Goal: Use online tool/utility: Utilize a website feature to perform a specific function

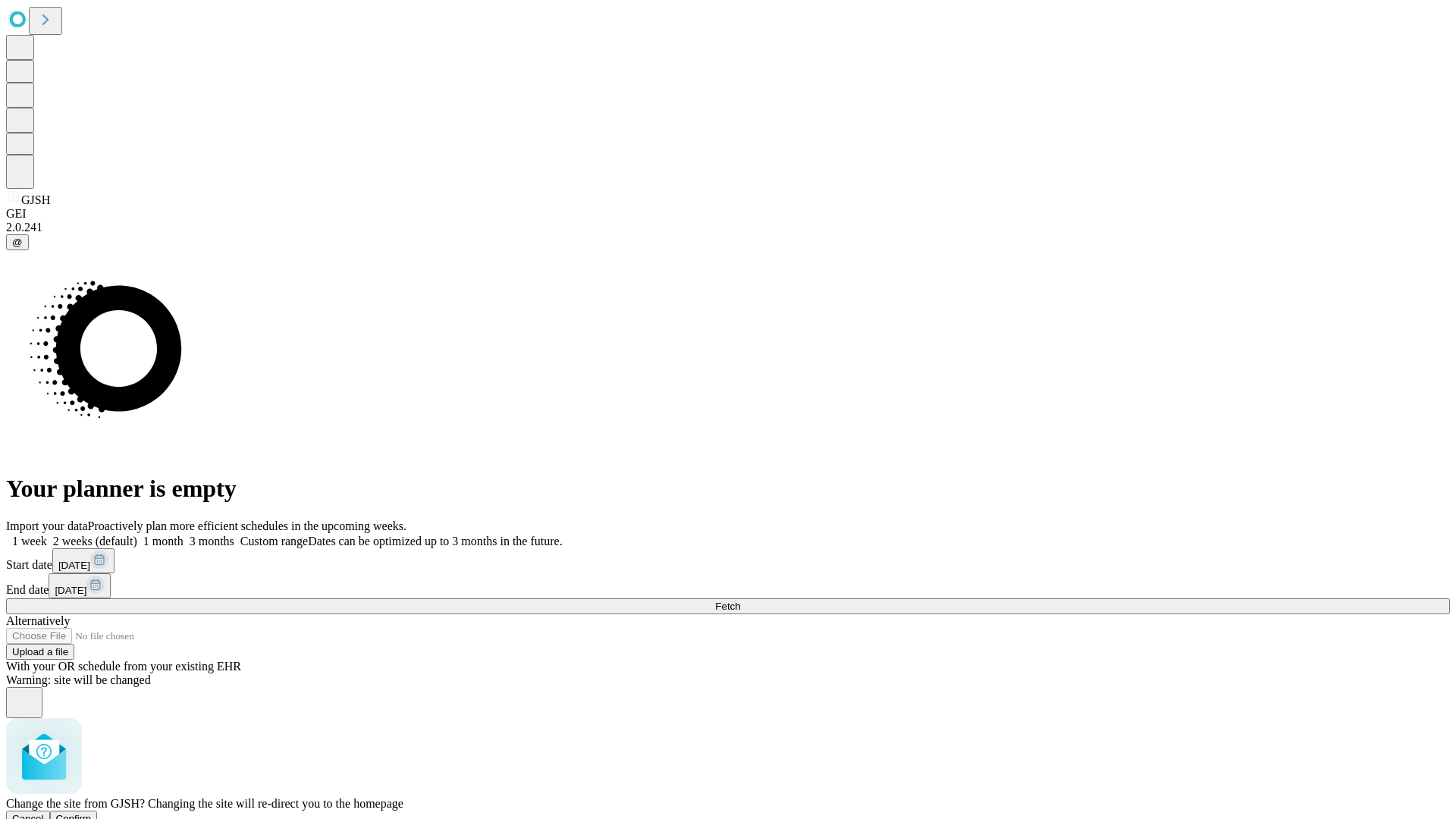
click at [92, 813] on span "Confirm" at bounding box center [73, 818] width 35 height 11
click at [47, 534] on label "1 week" at bounding box center [27, 540] width 41 height 13
click at [740, 601] on span "Fetch" at bounding box center [727, 606] width 25 height 11
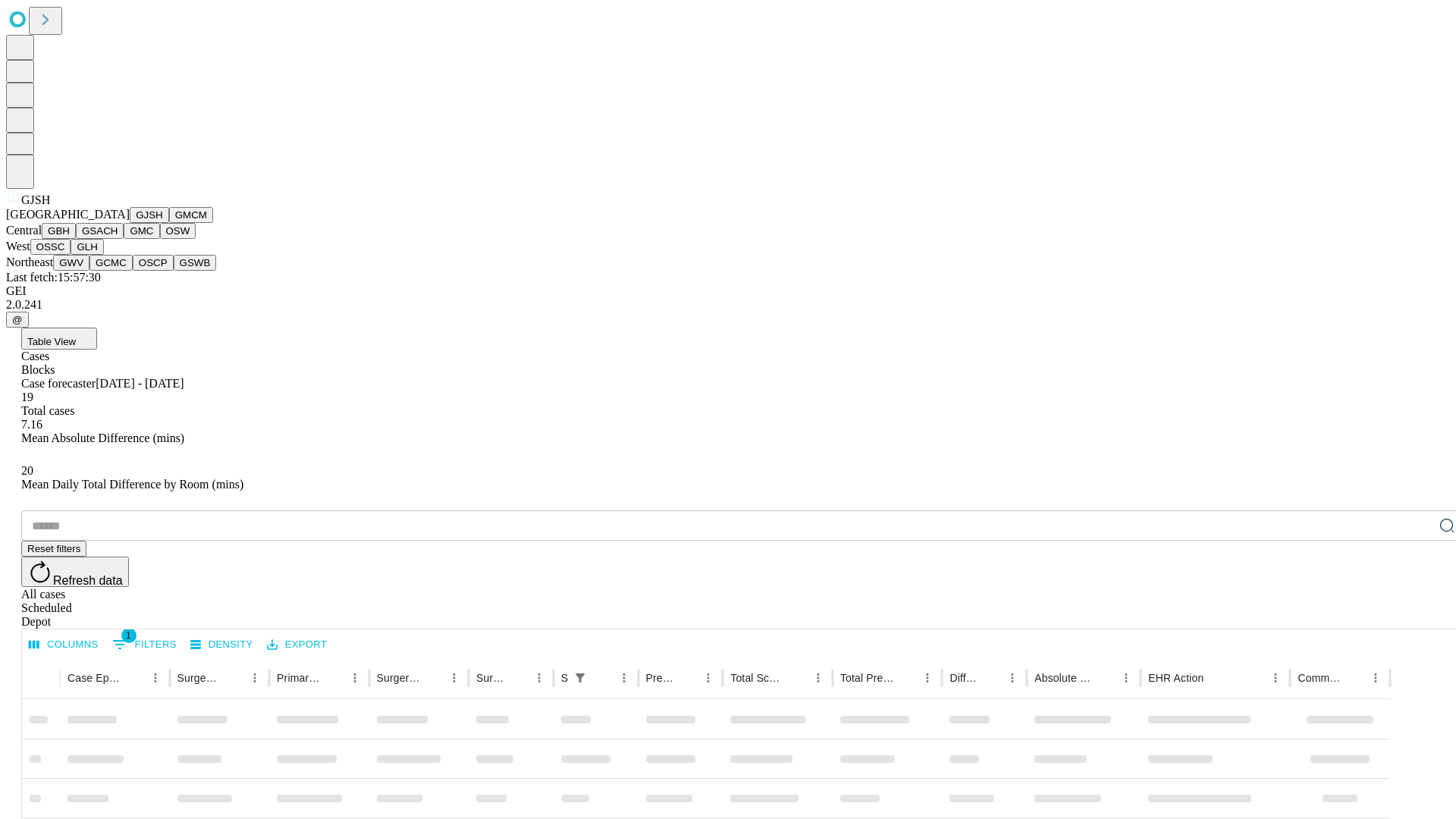
click at [169, 223] on button "GMCM" at bounding box center [191, 215] width 44 height 16
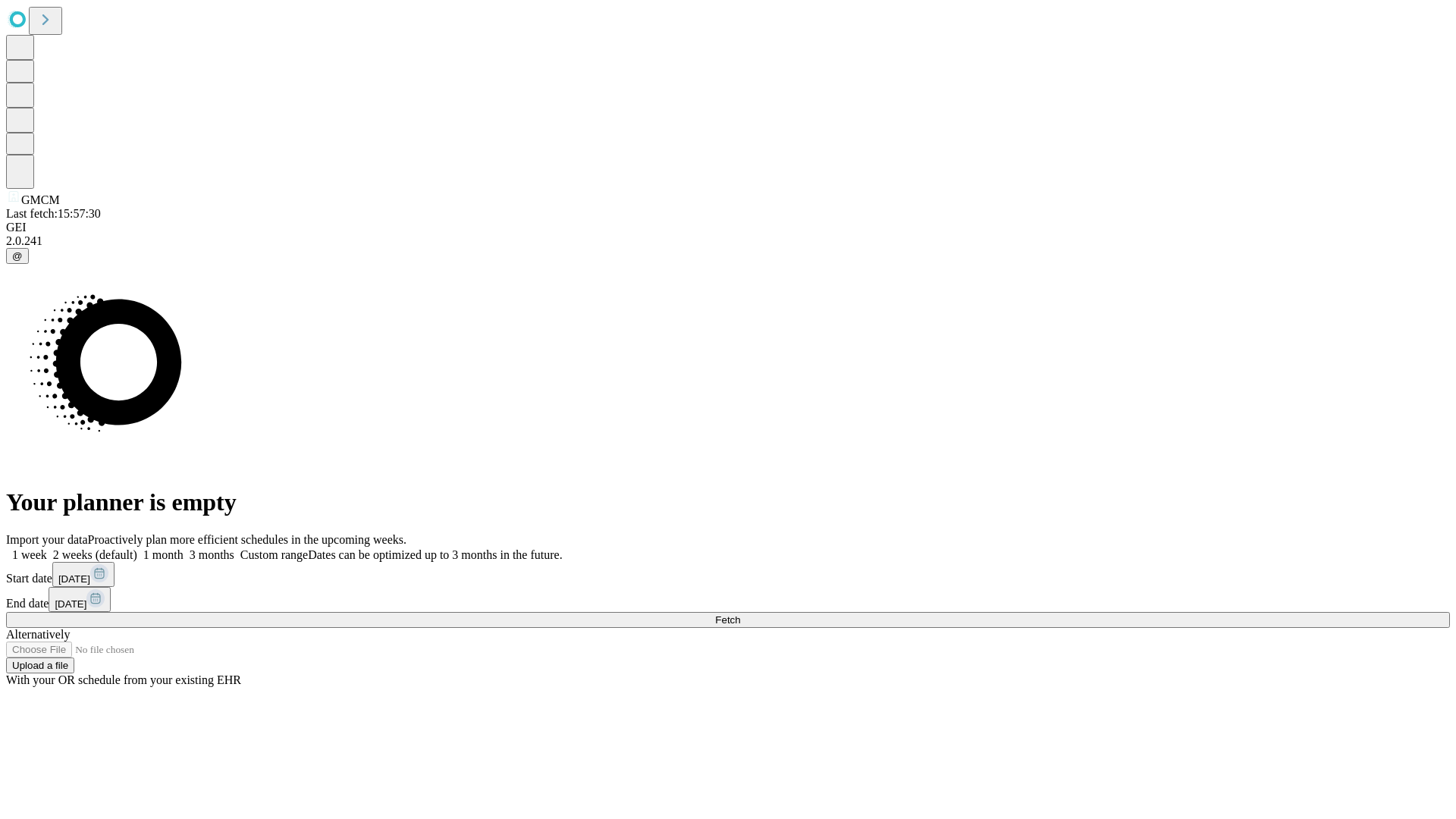
click at [47, 548] on label "1 week" at bounding box center [27, 555] width 41 height 13
click at [740, 614] on span "Fetch" at bounding box center [727, 619] width 25 height 11
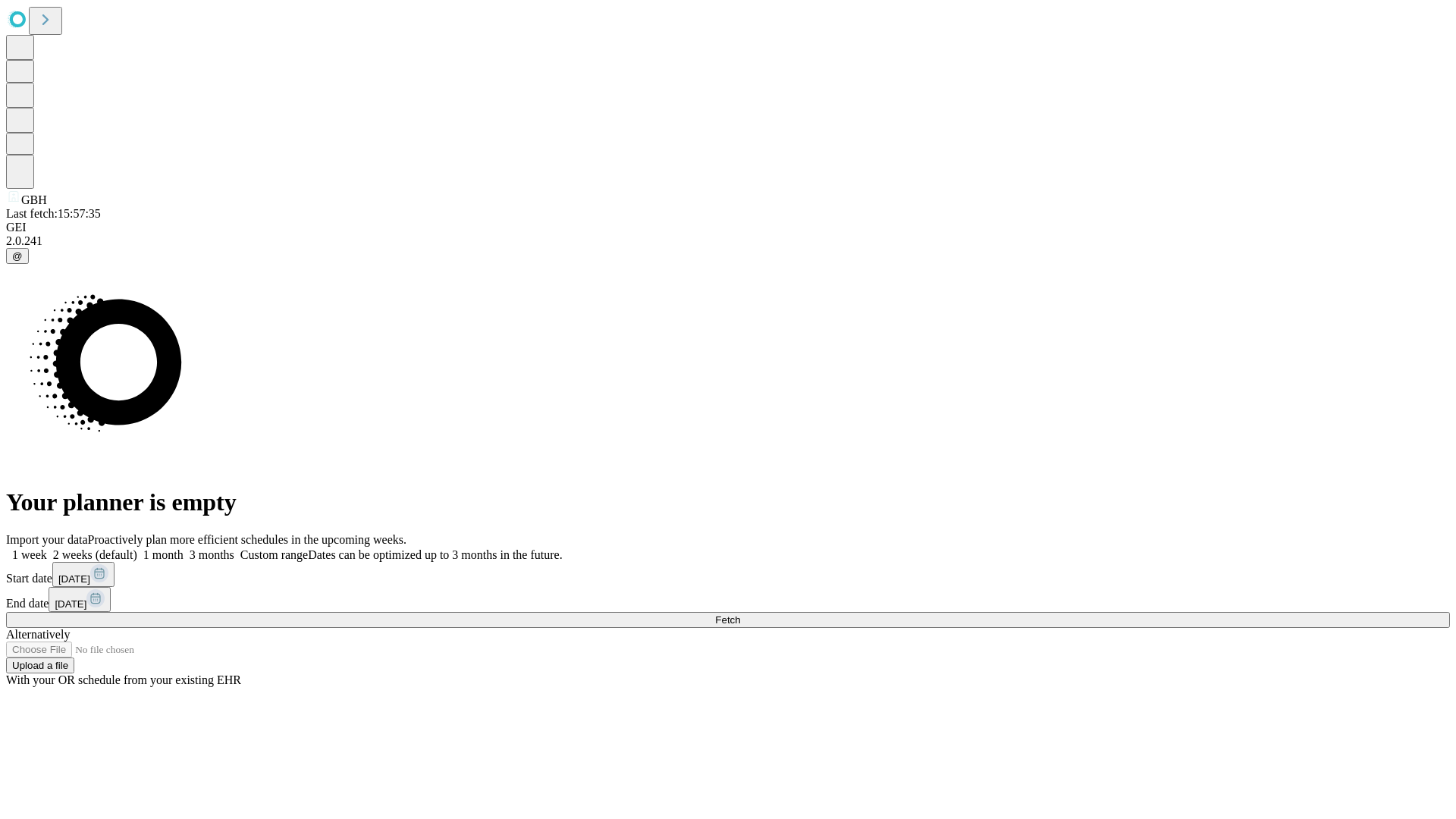
click at [47, 548] on label "1 week" at bounding box center [27, 555] width 41 height 13
click at [740, 614] on span "Fetch" at bounding box center [727, 619] width 25 height 11
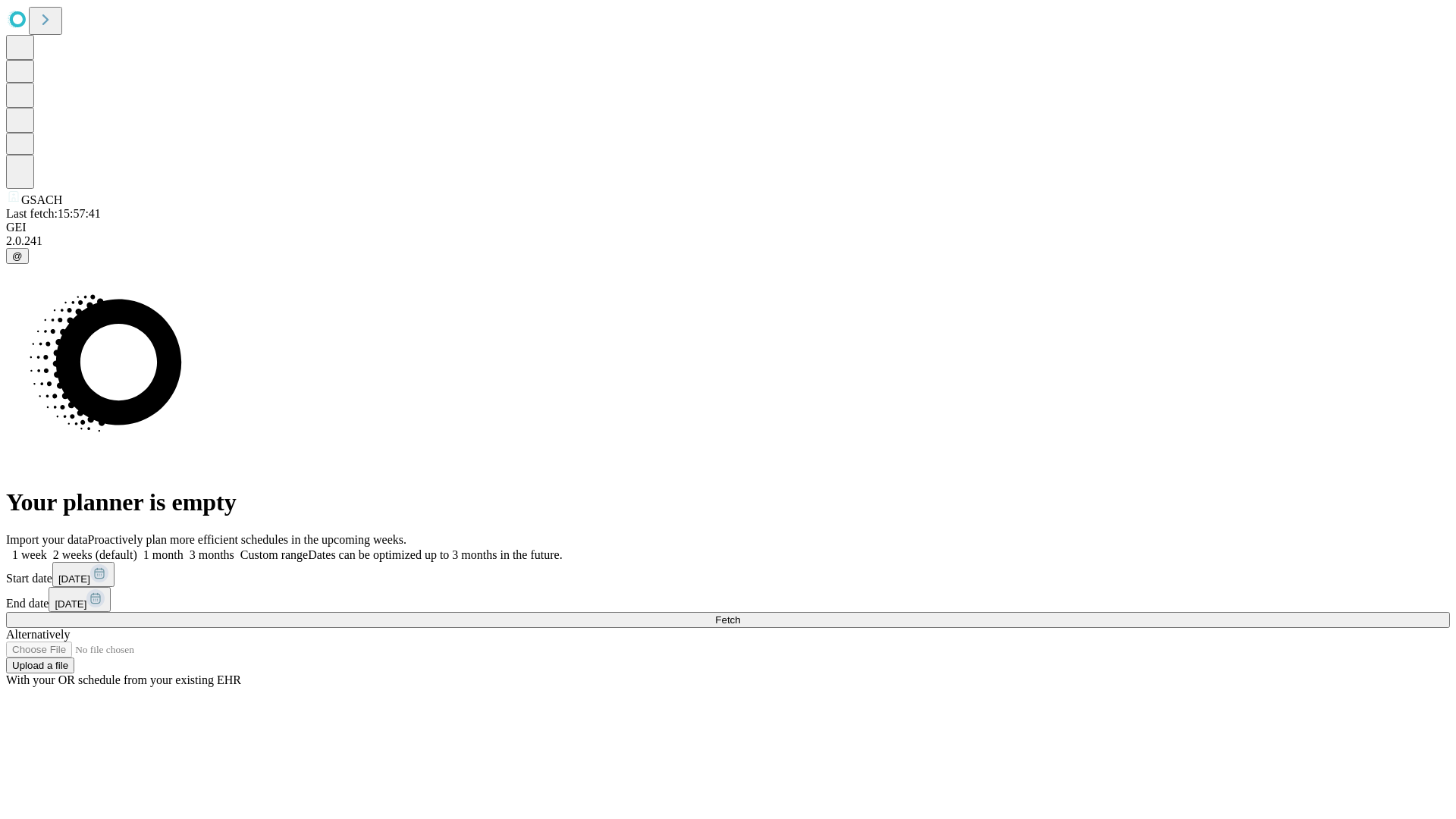
click at [47, 548] on label "1 week" at bounding box center [27, 555] width 41 height 13
click at [740, 614] on span "Fetch" at bounding box center [727, 619] width 25 height 11
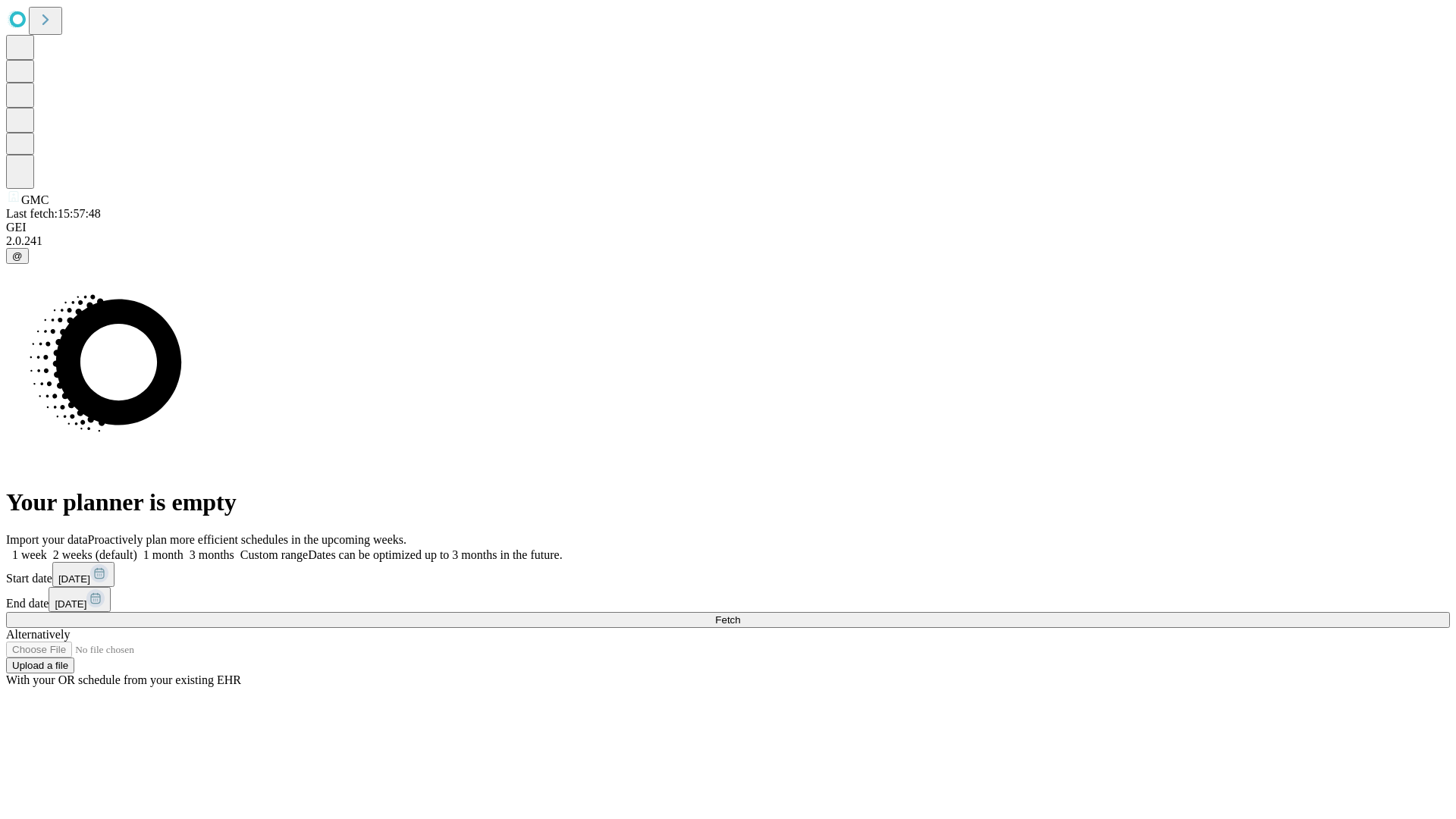
click at [47, 548] on label "1 week" at bounding box center [27, 555] width 41 height 13
click at [740, 614] on span "Fetch" at bounding box center [727, 619] width 25 height 11
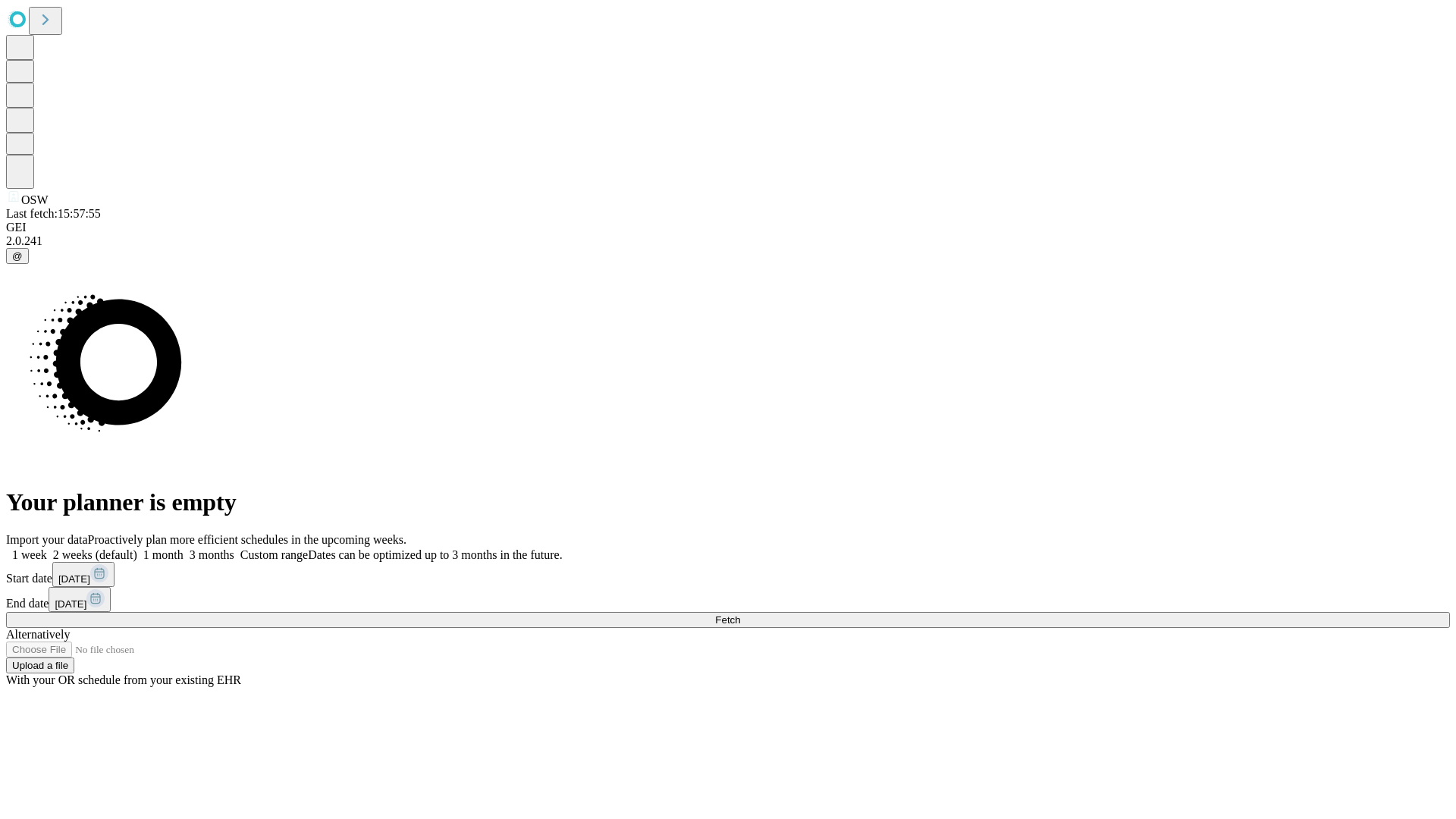
click at [740, 614] on span "Fetch" at bounding box center [727, 619] width 25 height 11
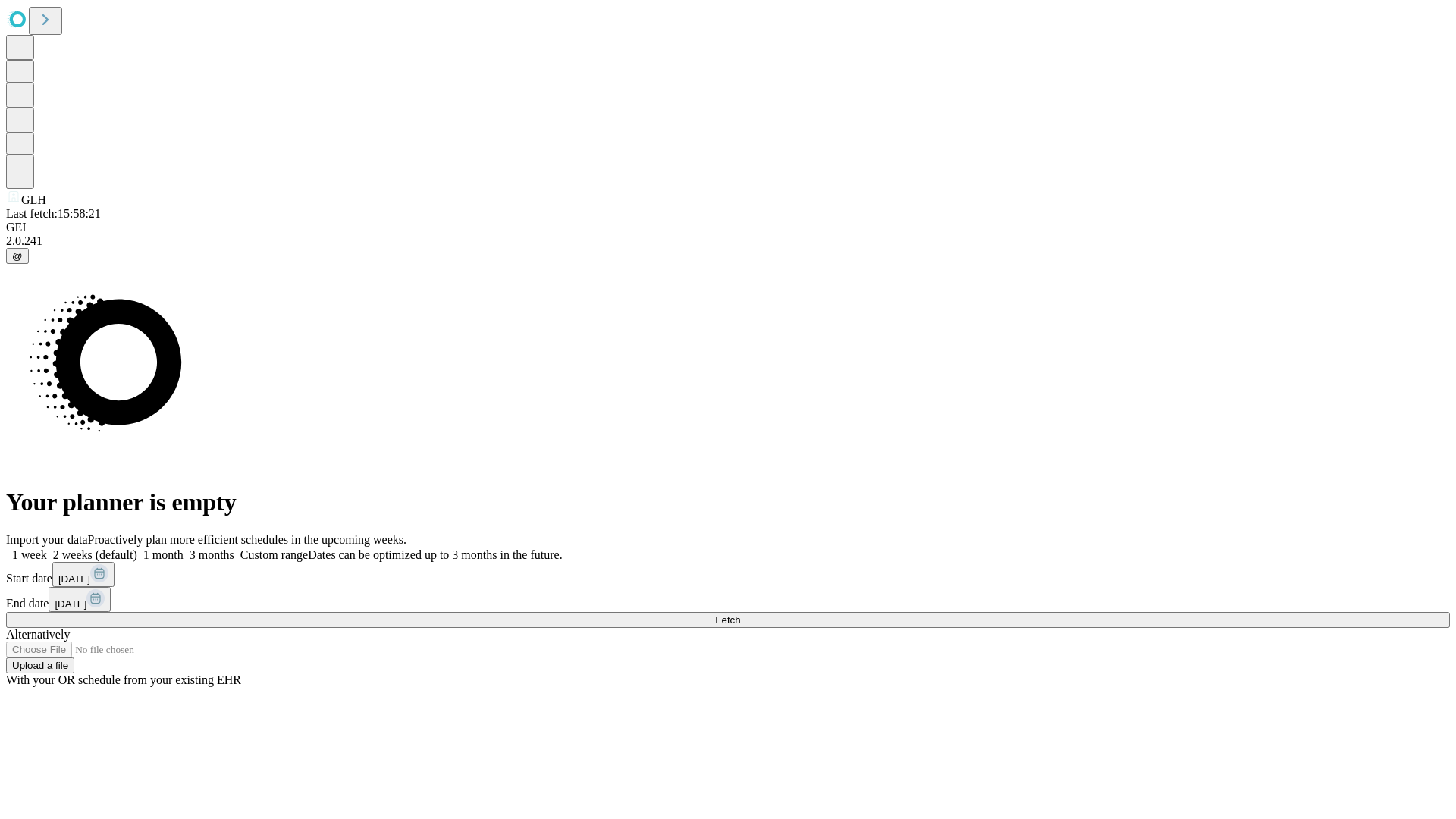
click at [740, 614] on span "Fetch" at bounding box center [727, 619] width 25 height 11
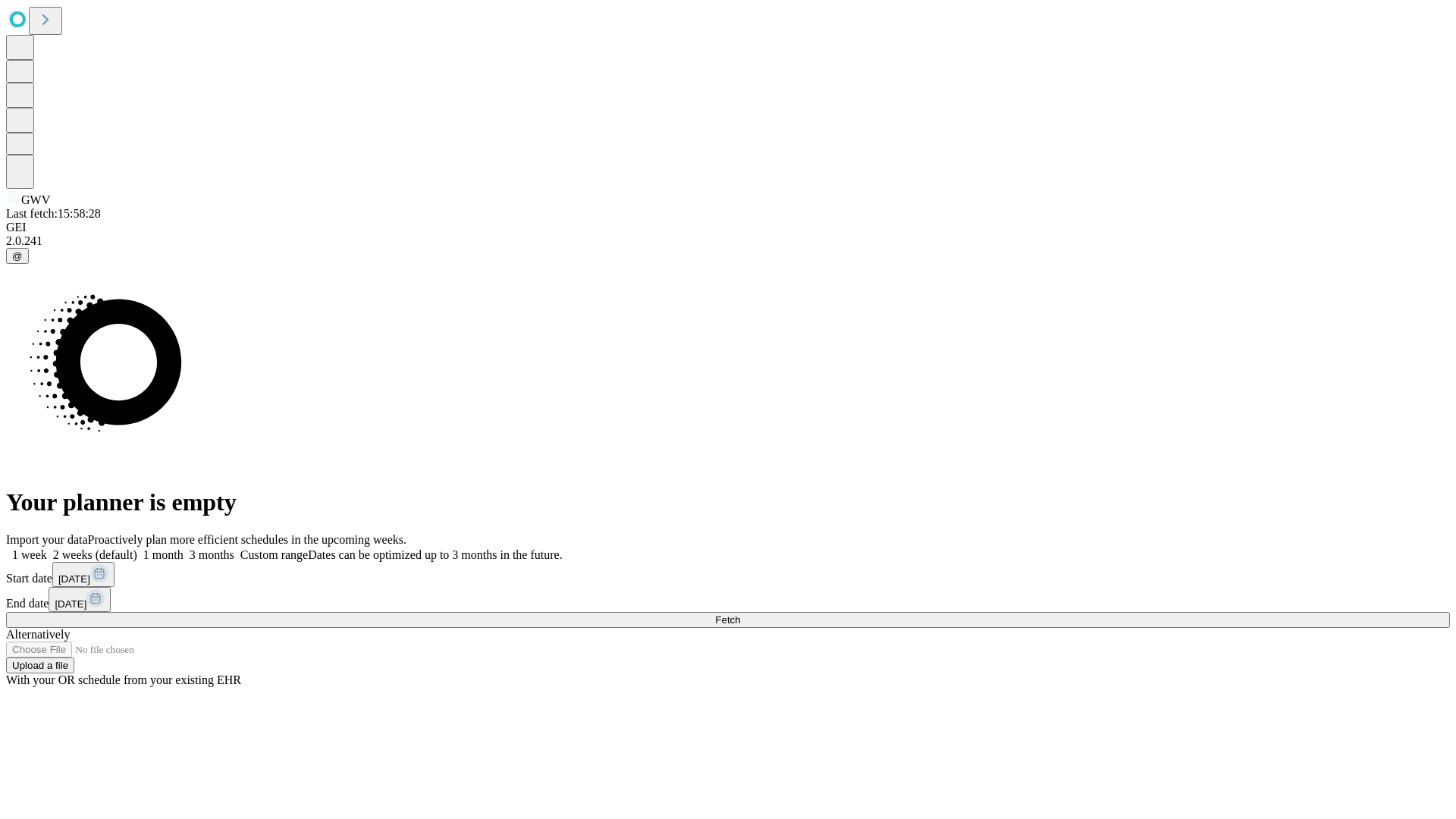
click at [740, 614] on span "Fetch" at bounding box center [727, 619] width 25 height 11
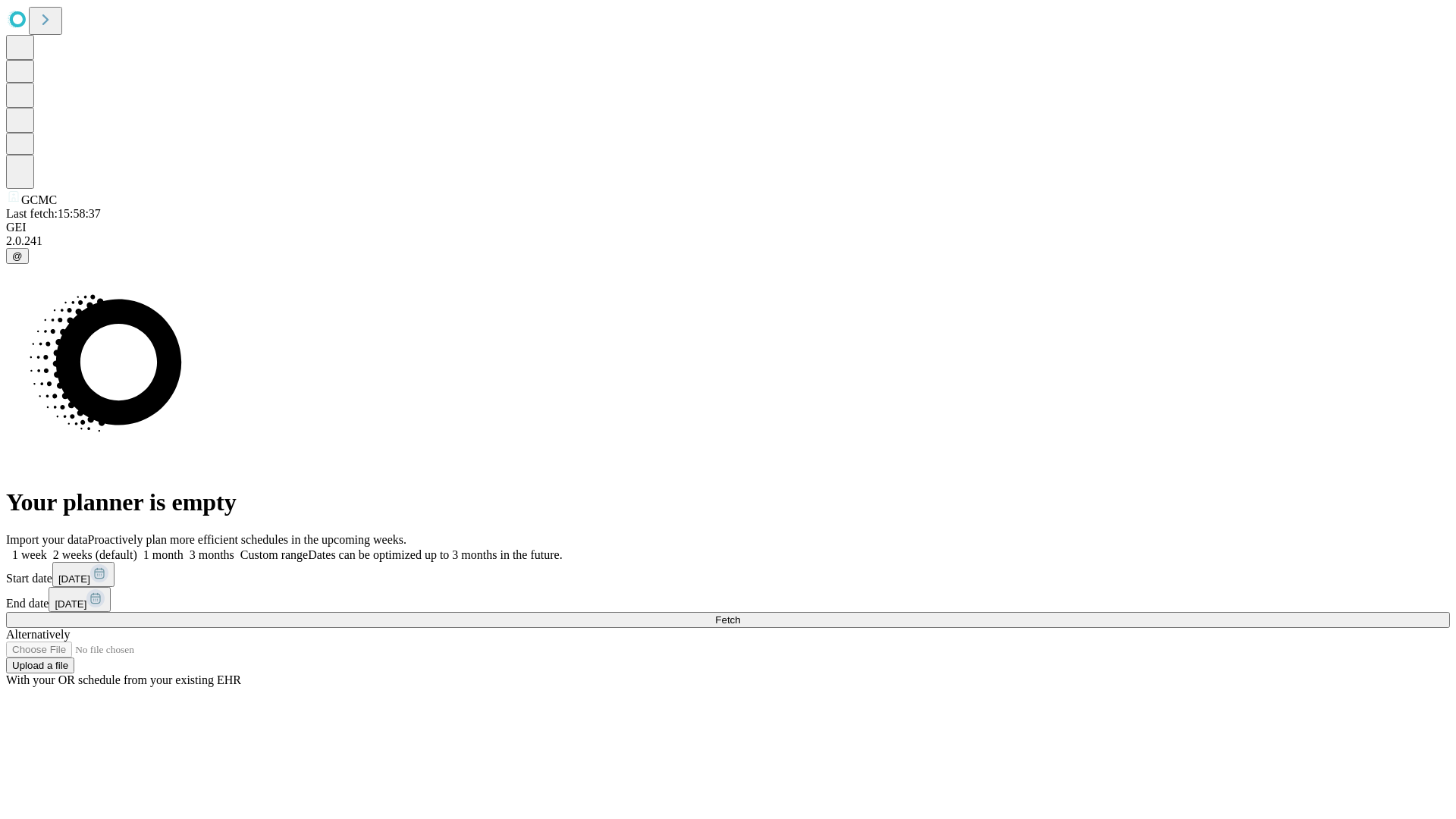
click at [47, 548] on label "1 week" at bounding box center [27, 555] width 41 height 13
click at [740, 614] on span "Fetch" at bounding box center [727, 619] width 25 height 11
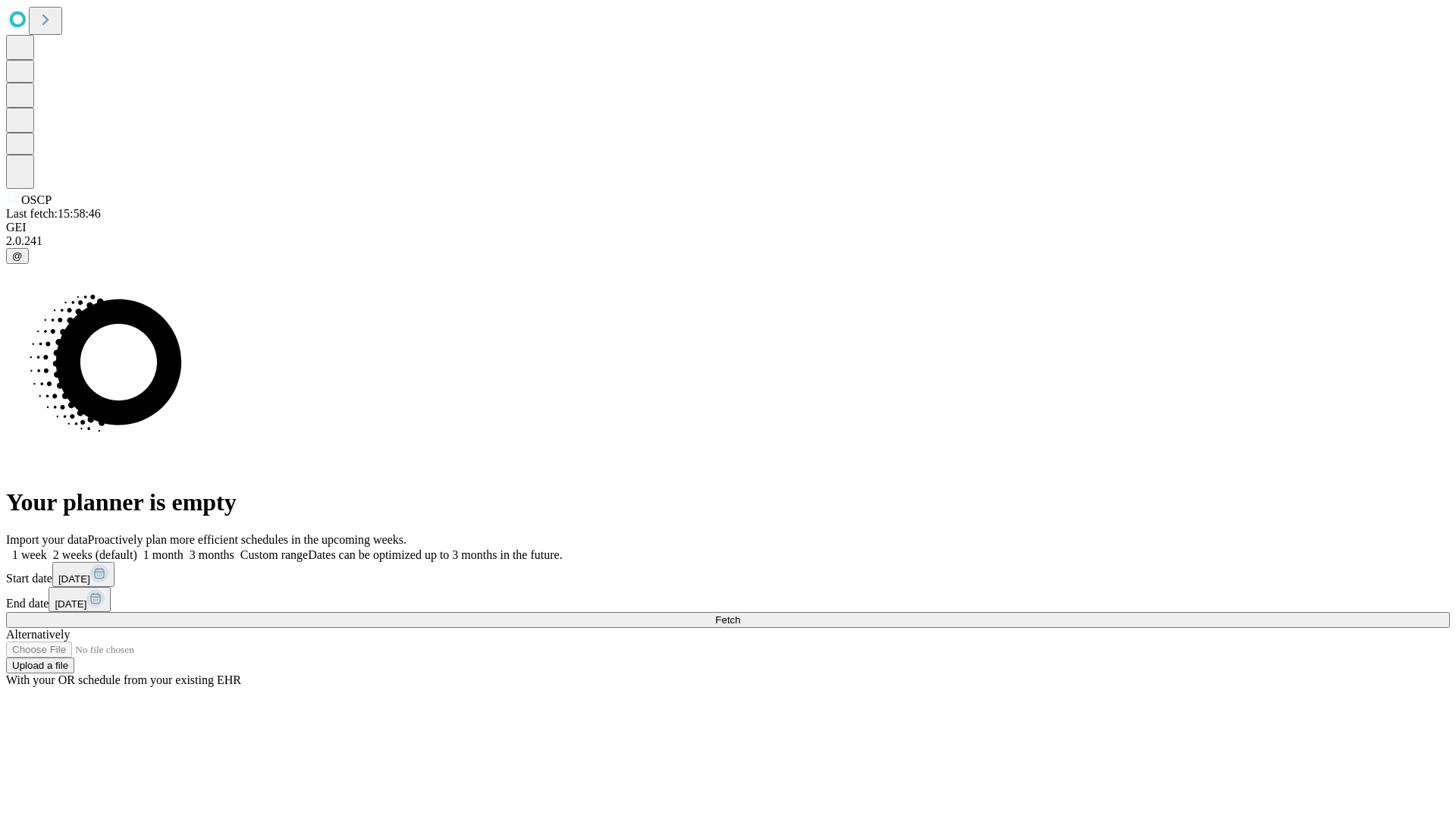
click at [47, 548] on label "1 week" at bounding box center [27, 555] width 41 height 13
click at [740, 614] on span "Fetch" at bounding box center [727, 619] width 25 height 11
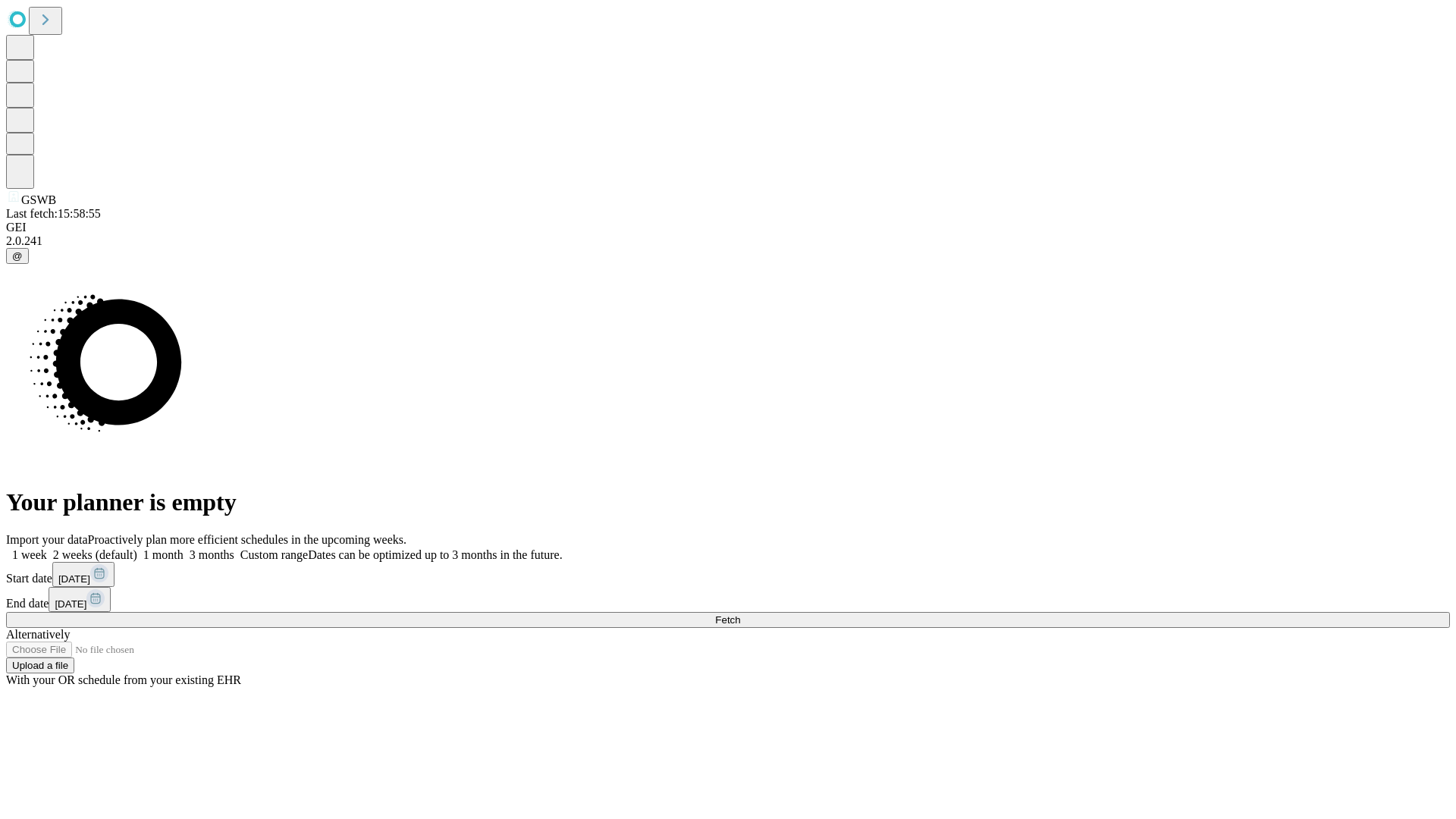
click at [740, 614] on span "Fetch" at bounding box center [727, 619] width 25 height 11
